Goal: Information Seeking & Learning: Find specific fact

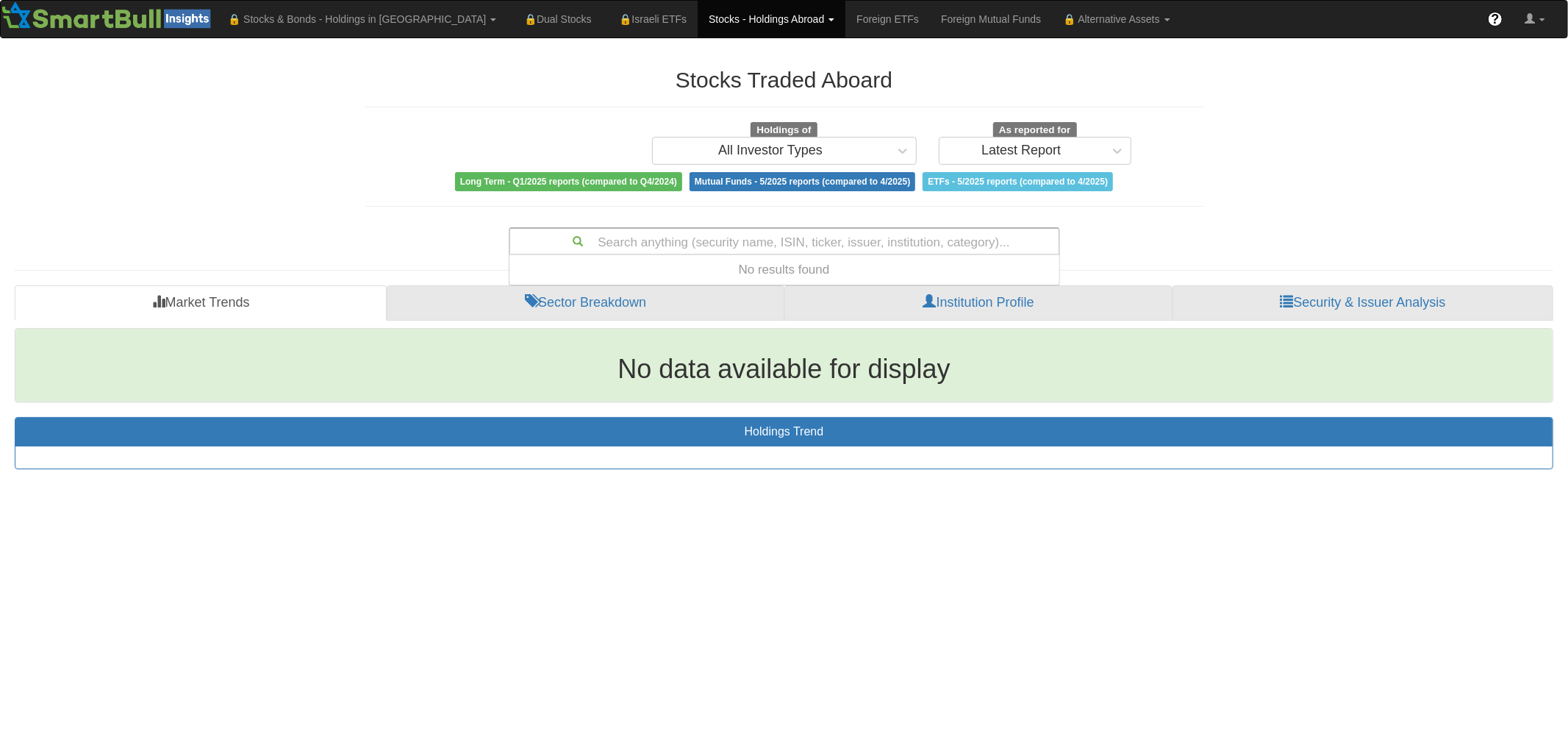
click at [809, 243] on div "Search anything (security name, ISIN, ticker, issuer, institution, category)..." at bounding box center [784, 241] width 548 height 25
type input "צמג"
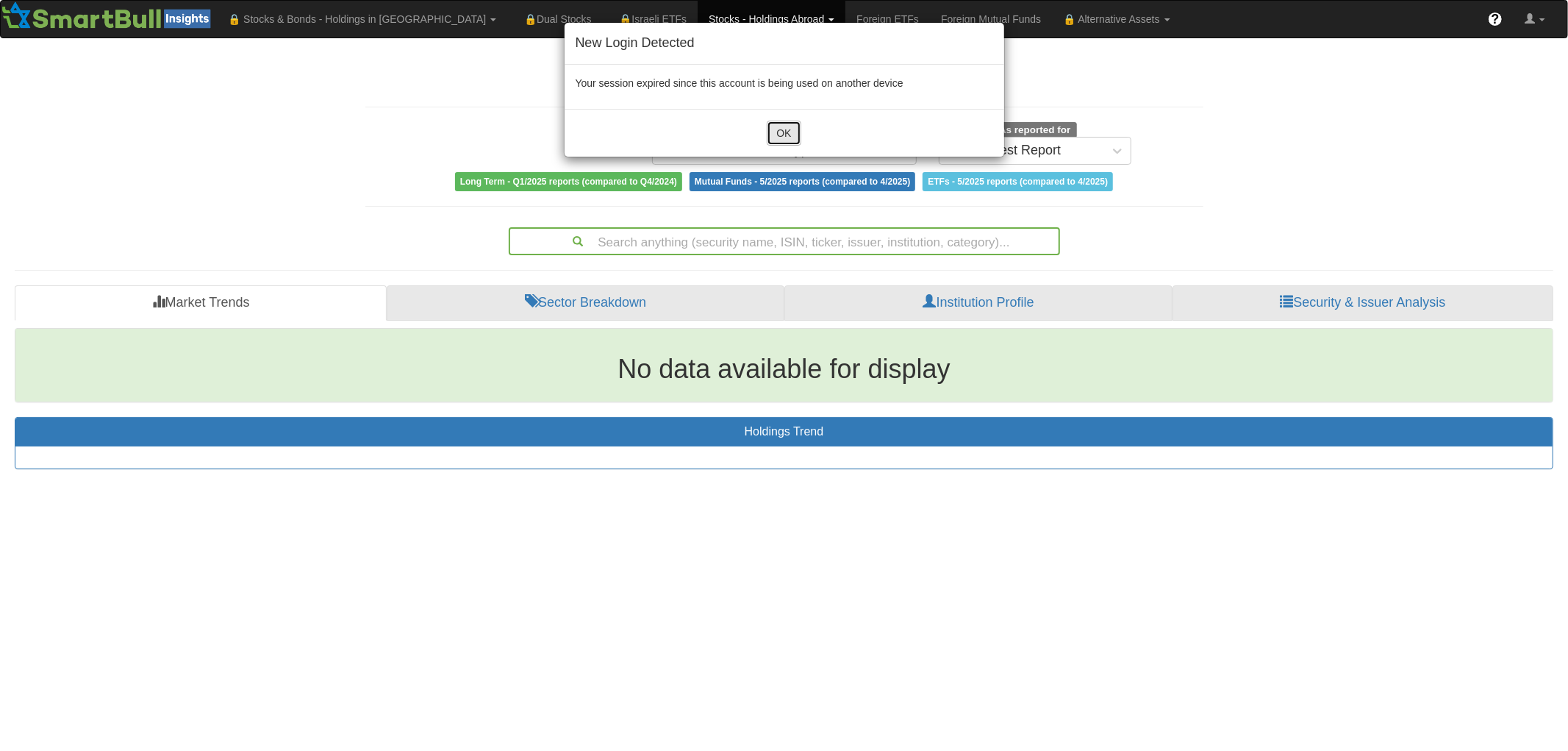
click at [789, 140] on button "OK" at bounding box center [784, 133] width 34 height 25
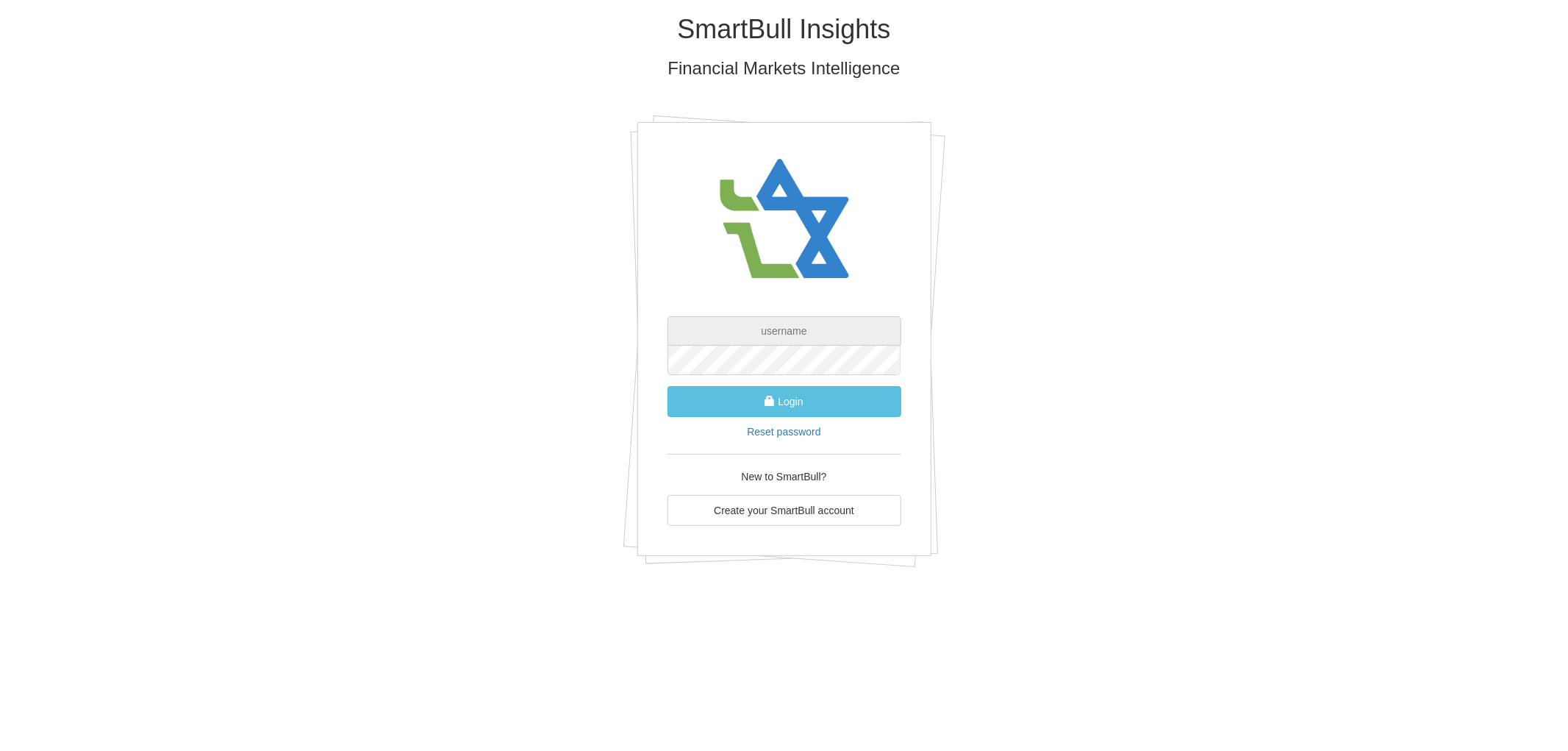
type input "[PERSON_NAME][EMAIL_ADDRESS][DOMAIN_NAME]"
click at [821, 406] on button "Login" at bounding box center [784, 402] width 233 height 31
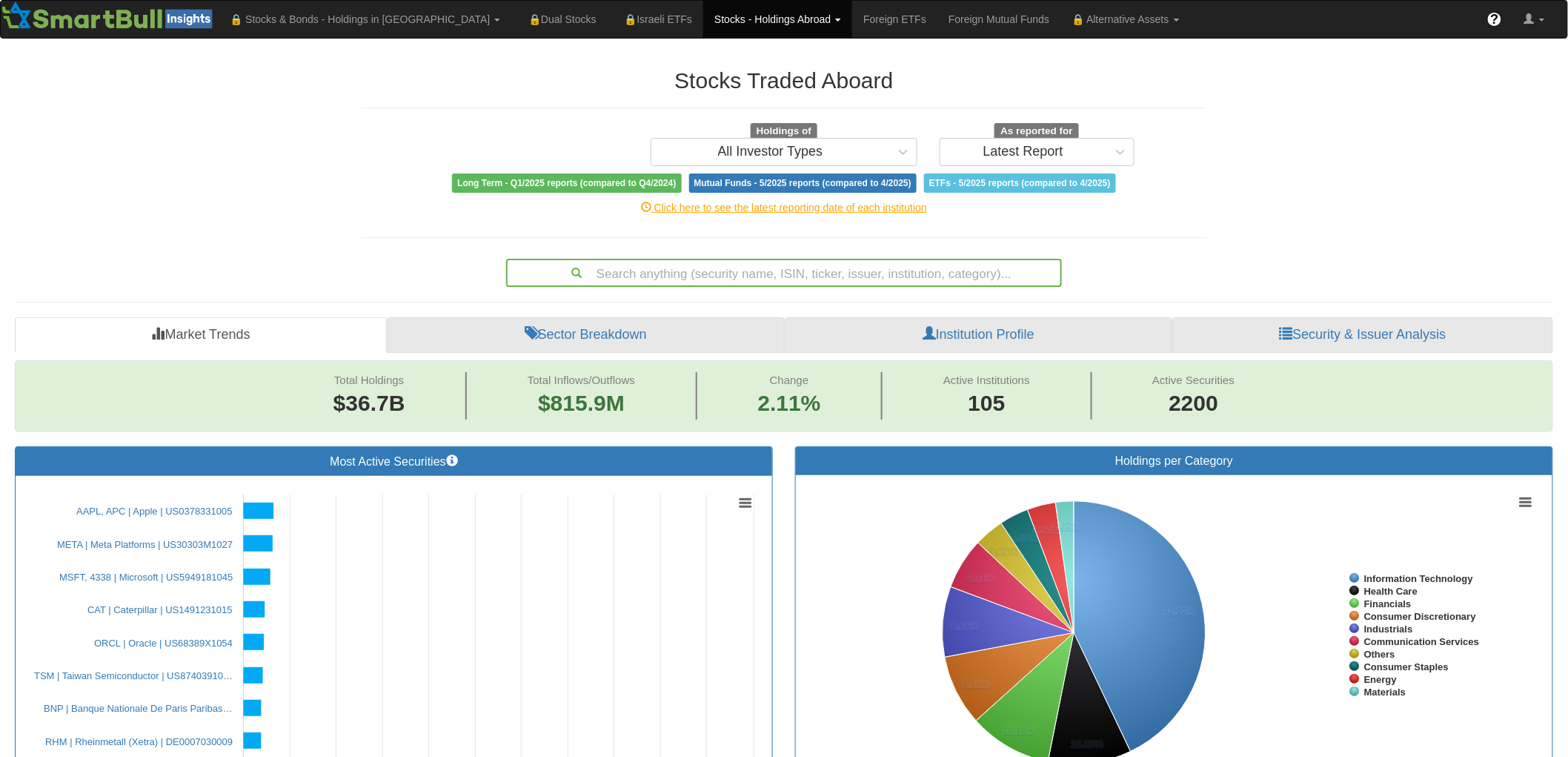
click at [827, 274] on div "Search anything (security name, ISIN, ticker, issuer, institution, category)..." at bounding box center [784, 273] width 552 height 25
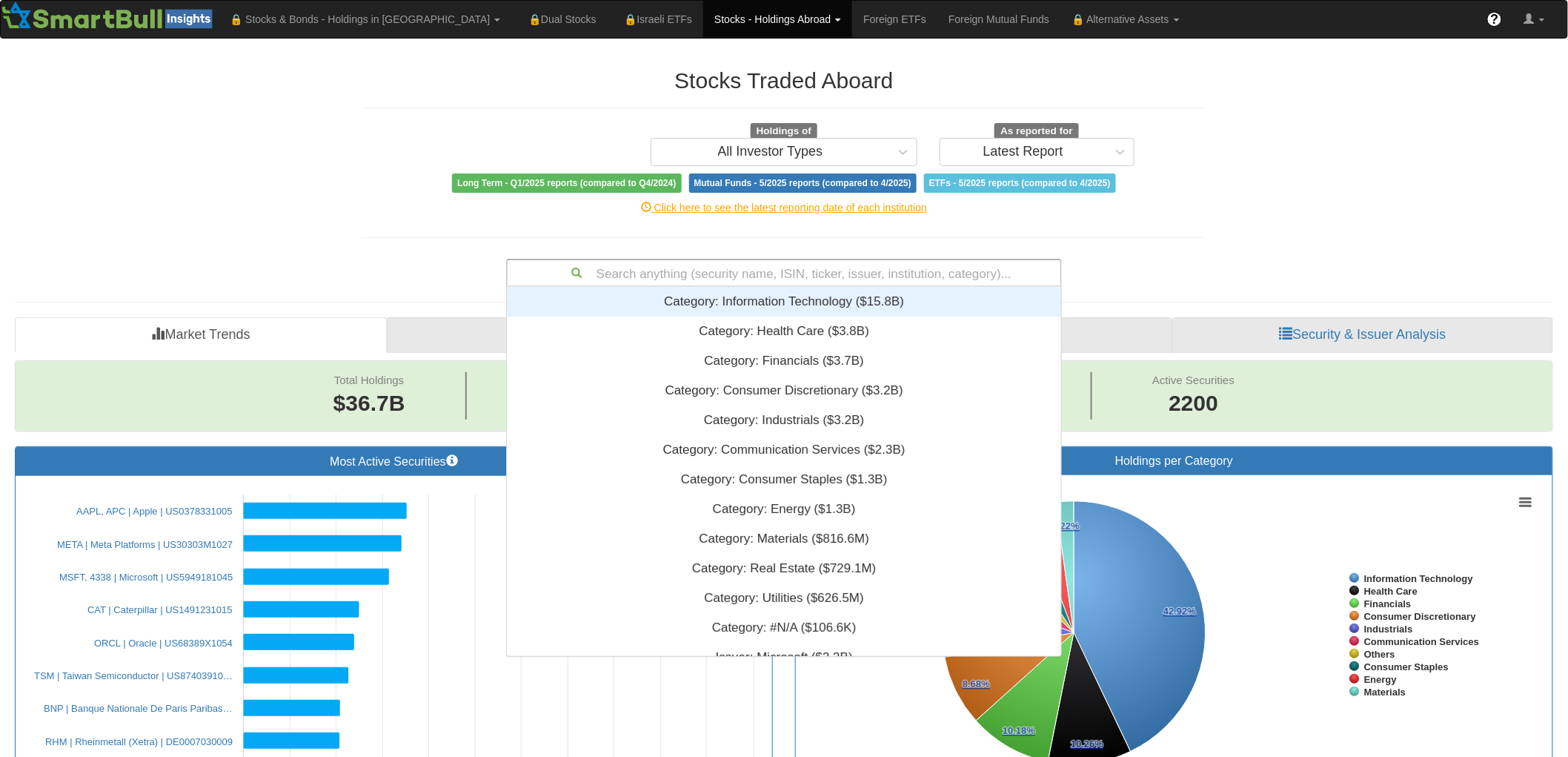
scroll to position [356, 542]
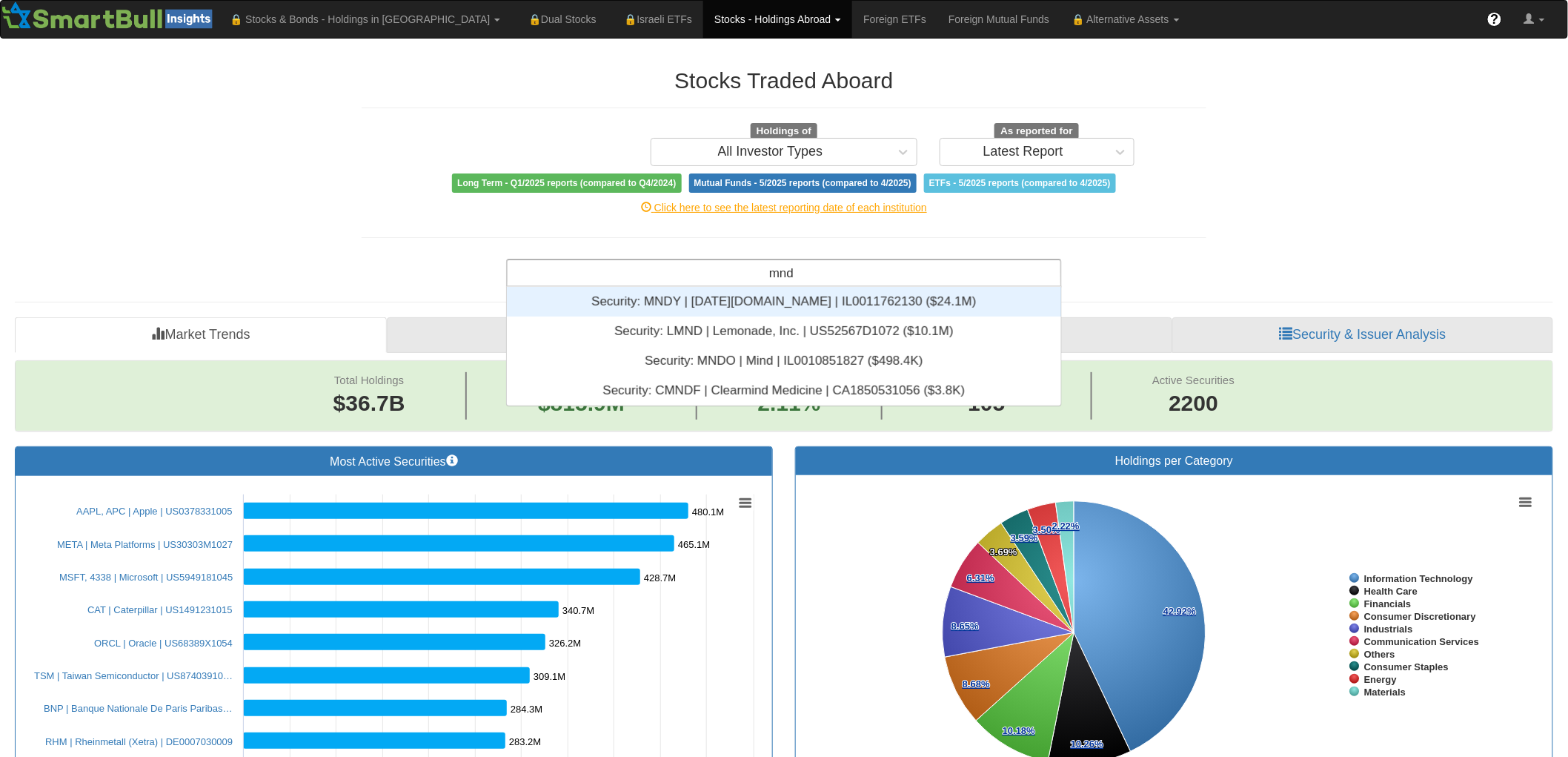
type input "mndy"
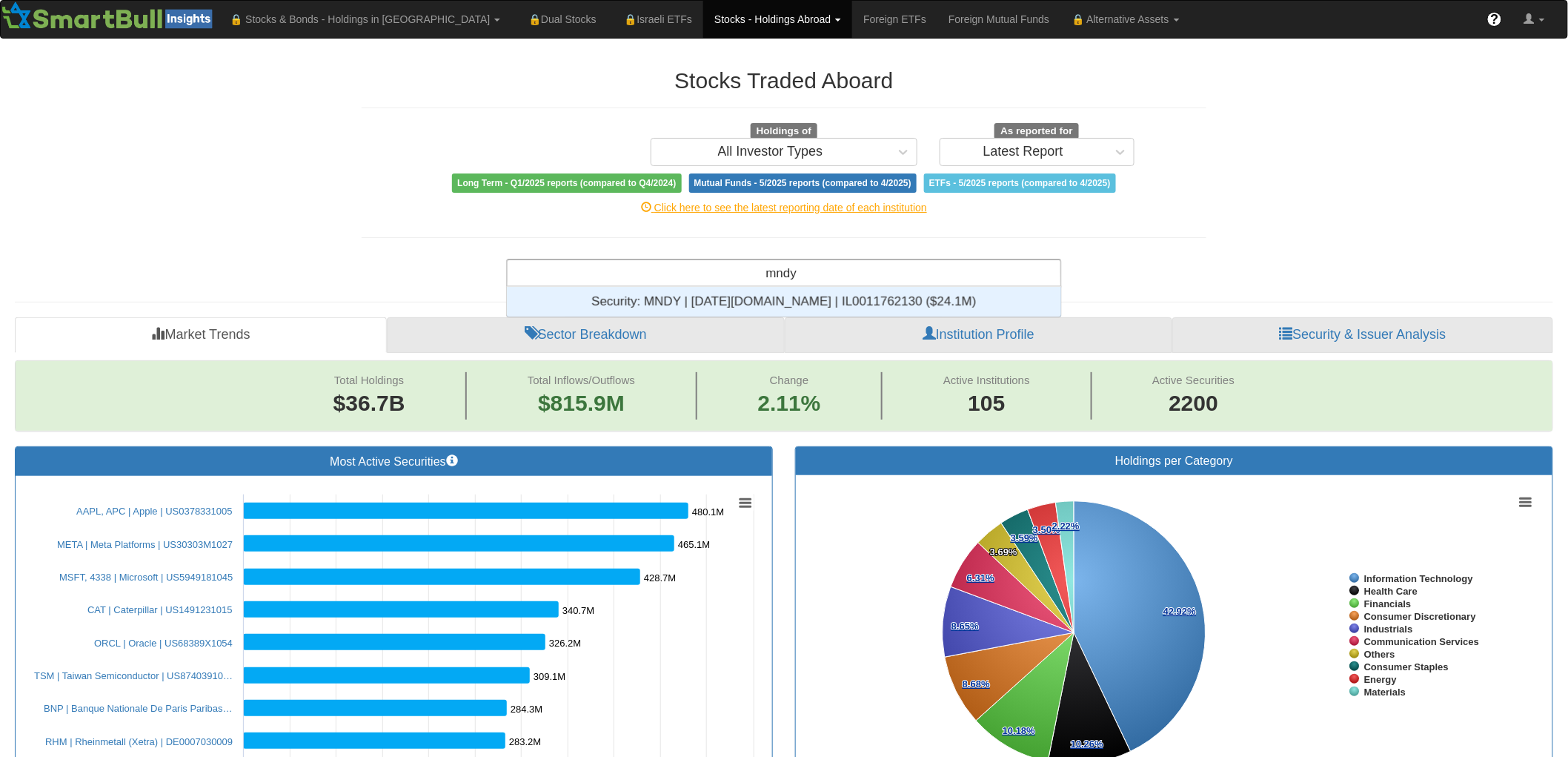
click at [849, 296] on div "Security: ‎MNDY | [DATE][DOMAIN_NAME] | IL0011762130 ‎($24.1M)‏" at bounding box center [784, 302] width 554 height 30
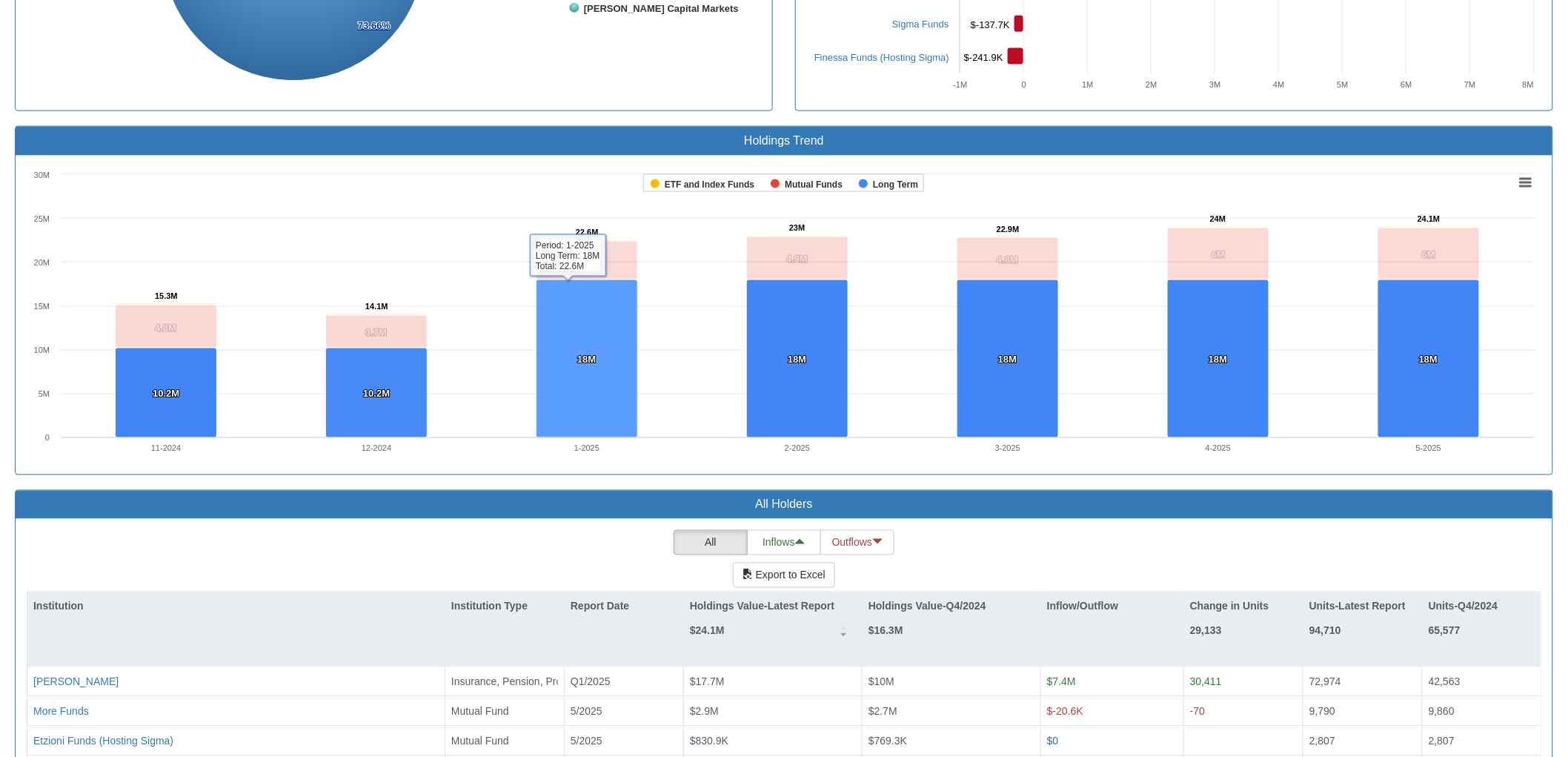
scroll to position [833, 0]
